Goal: Transaction & Acquisition: Purchase product/service

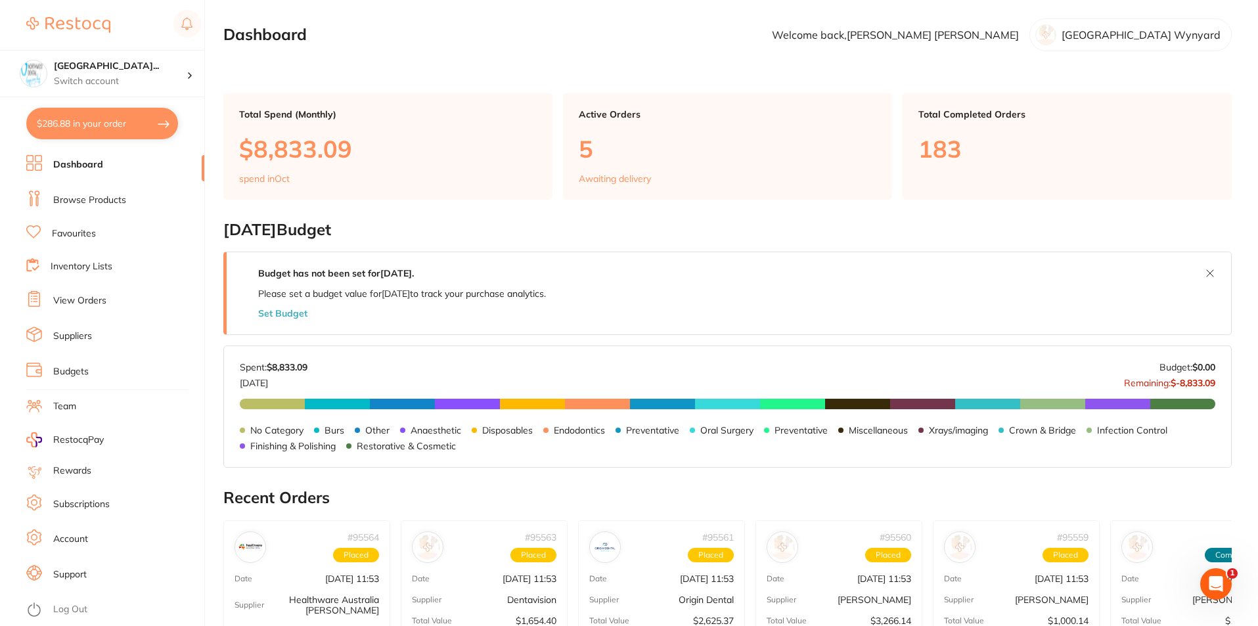
click at [76, 122] on button "$286.88 in your order" at bounding box center [102, 124] width 152 height 32
checkbox input "true"
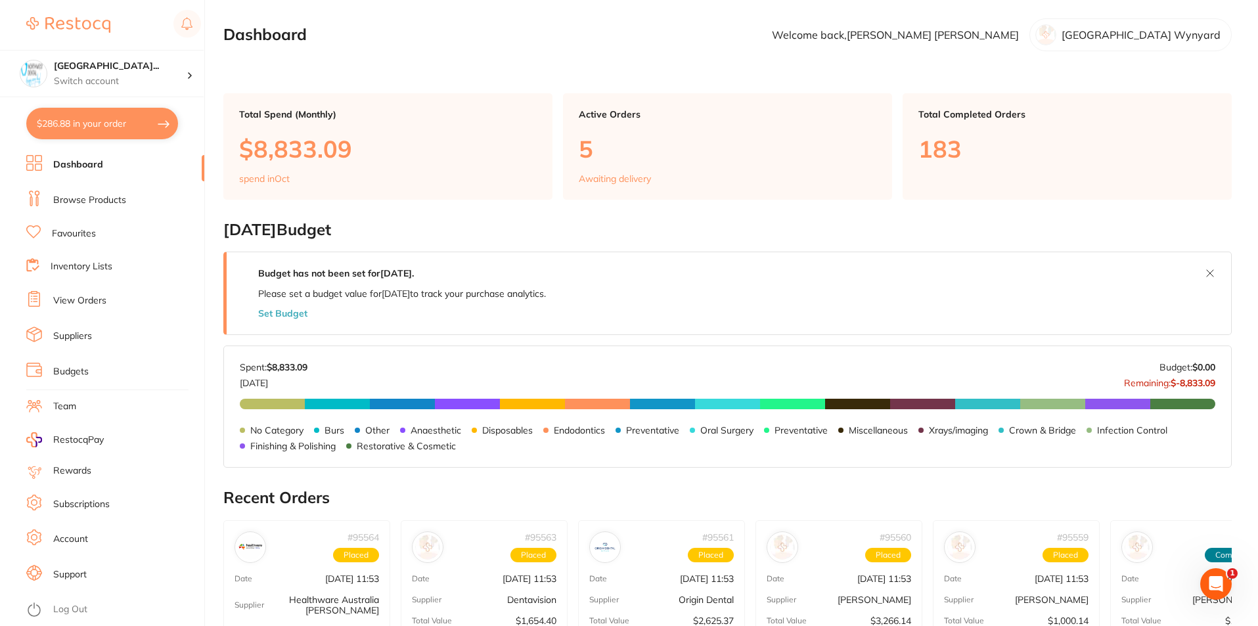
checkbox input "true"
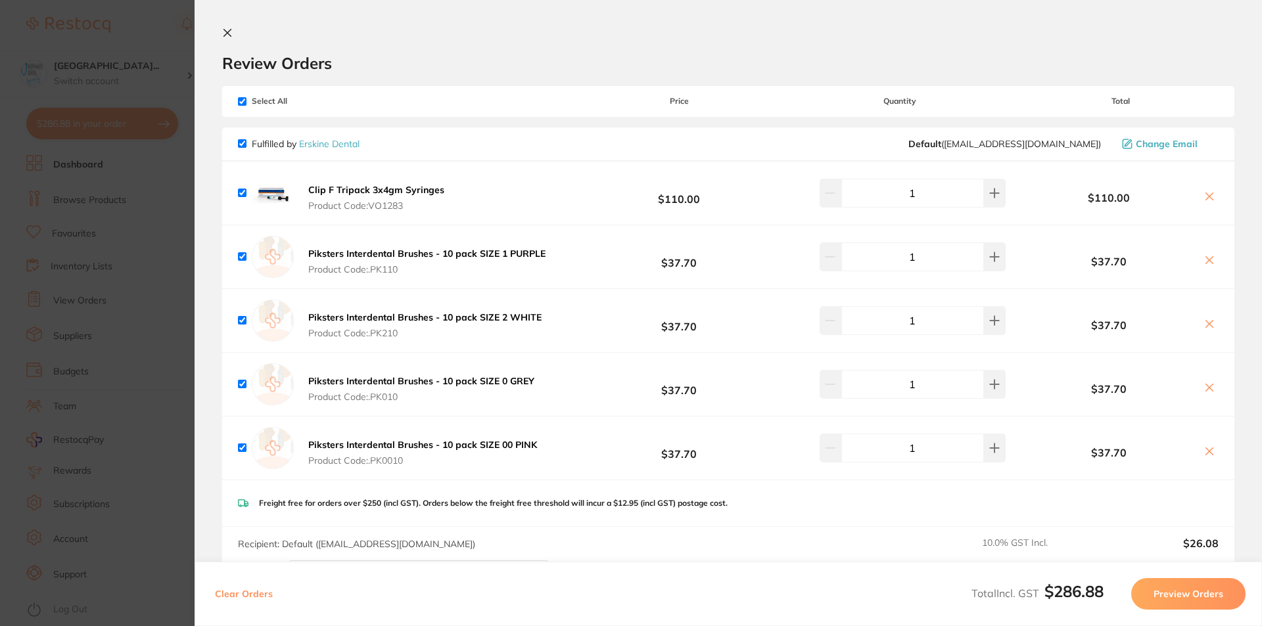
click at [225, 29] on icon at bounding box center [227, 33] width 11 height 11
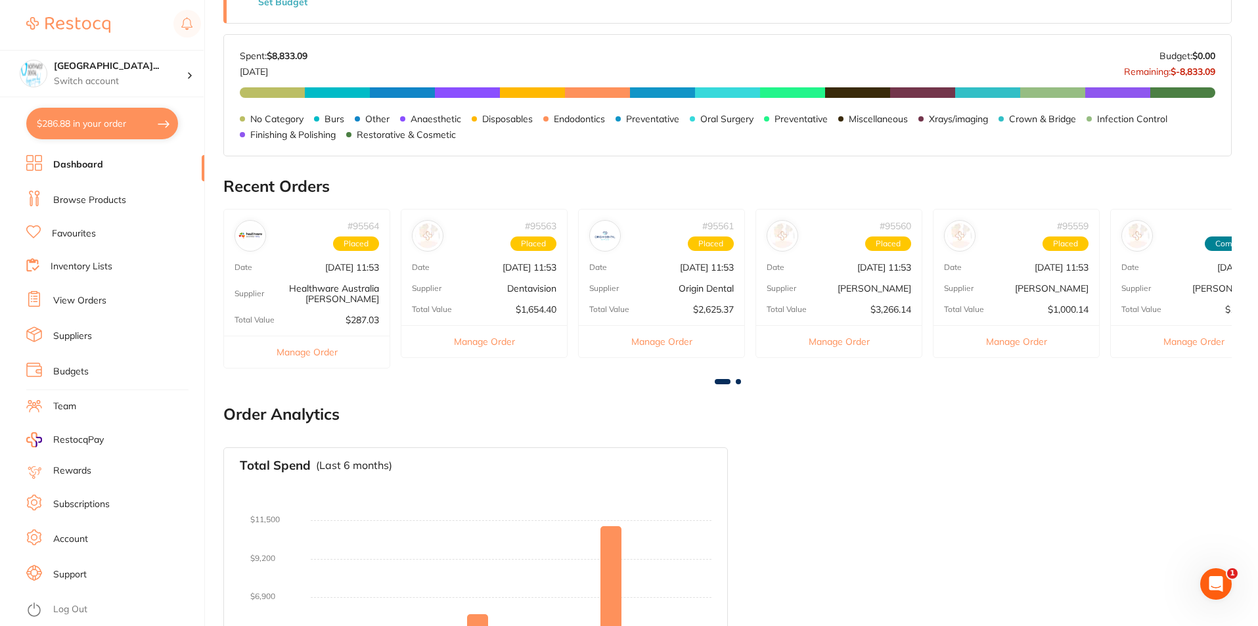
scroll to position [329, 0]
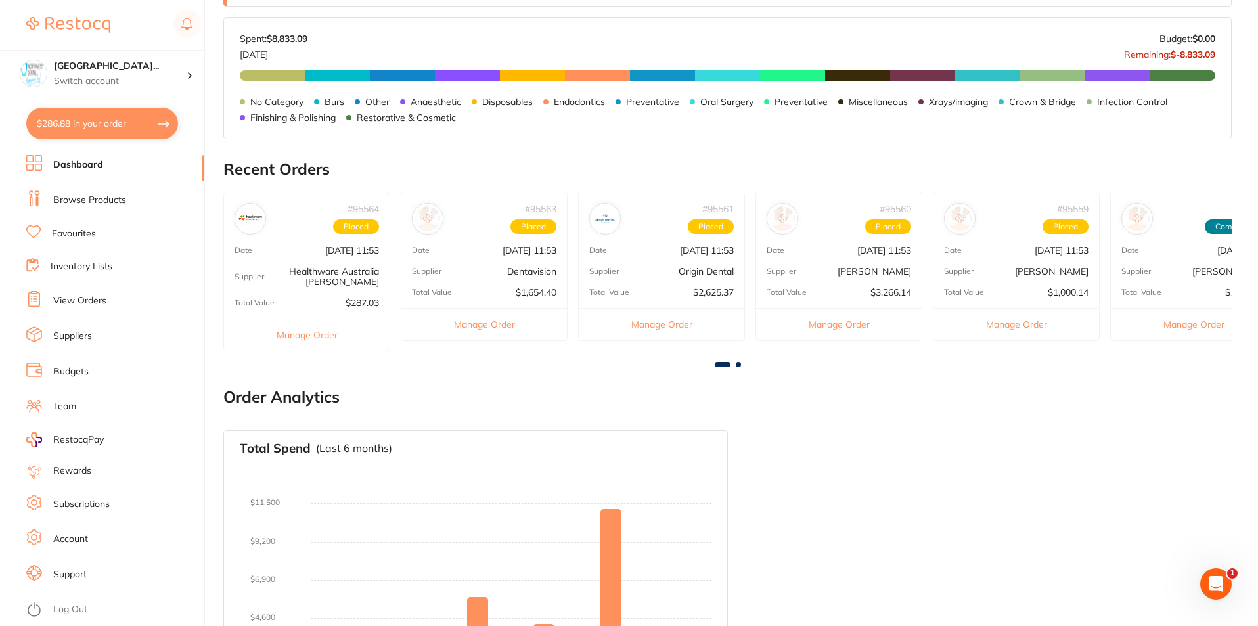
click at [492, 275] on div "Supplier Dentavision" at bounding box center [485, 271] width 166 height 11
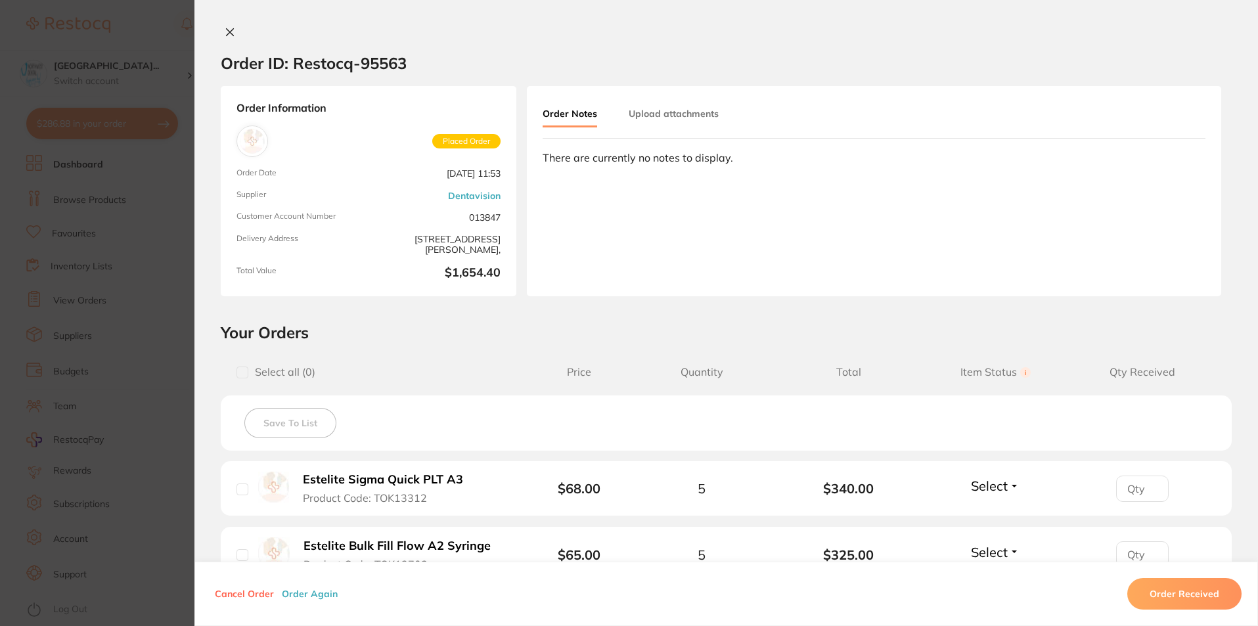
scroll to position [0, 0]
